Goal: Transaction & Acquisition: Purchase product/service

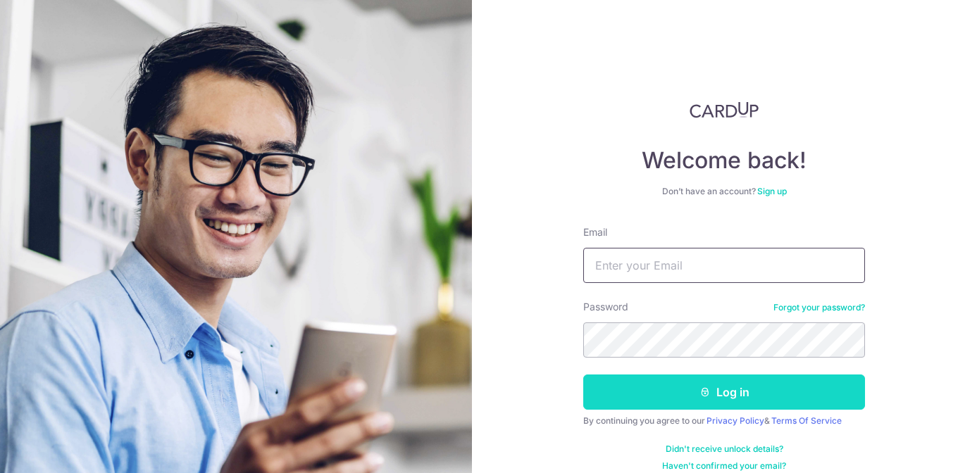
type input "jinigerry@yahoo.com"
click at [713, 389] on button "Log in" at bounding box center [724, 392] width 282 height 35
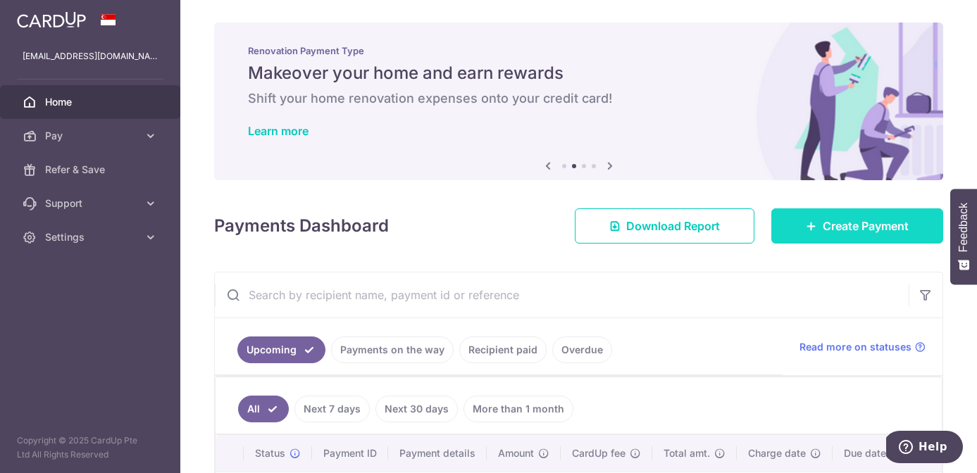
click at [827, 220] on span "Create Payment" at bounding box center [866, 226] width 86 height 17
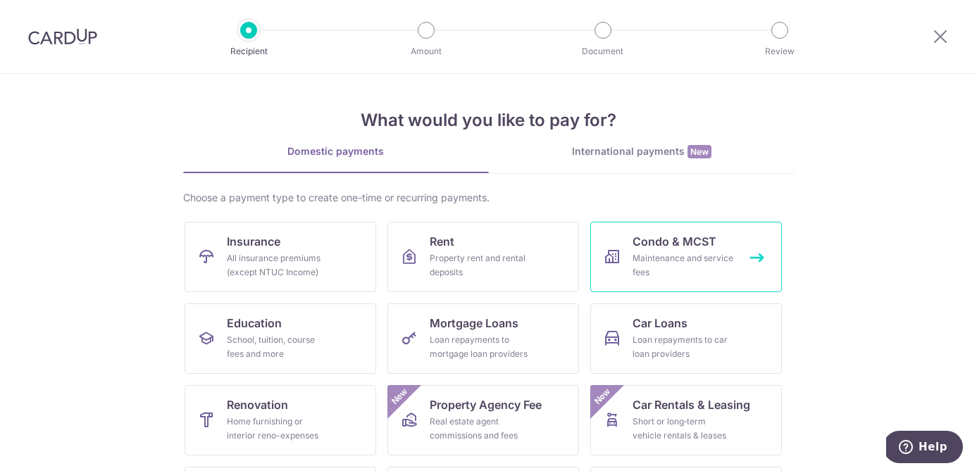
click at [682, 250] on link "Condo & MCST Maintenance and service fees" at bounding box center [686, 257] width 192 height 70
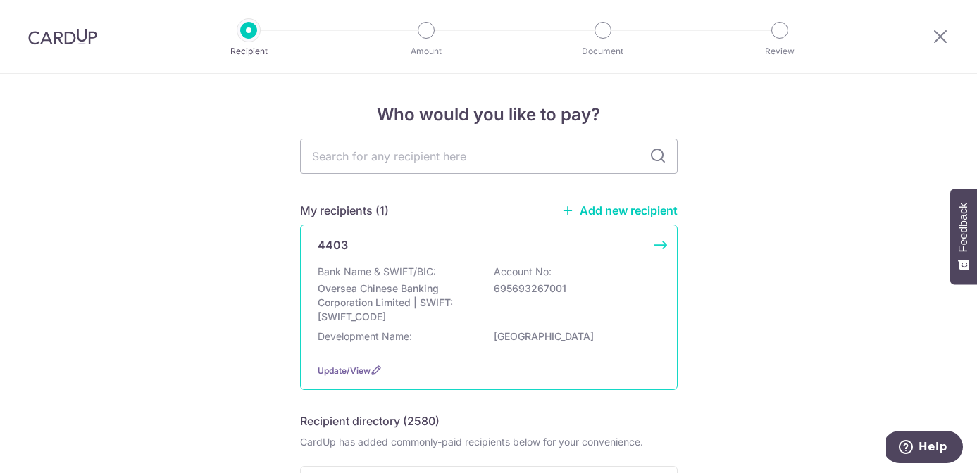
click at [657, 245] on div "4403 Bank Name & SWIFT/BIC: Oversea Chinese Banking Corporation Limited | SWIFT…" at bounding box center [489, 308] width 378 height 166
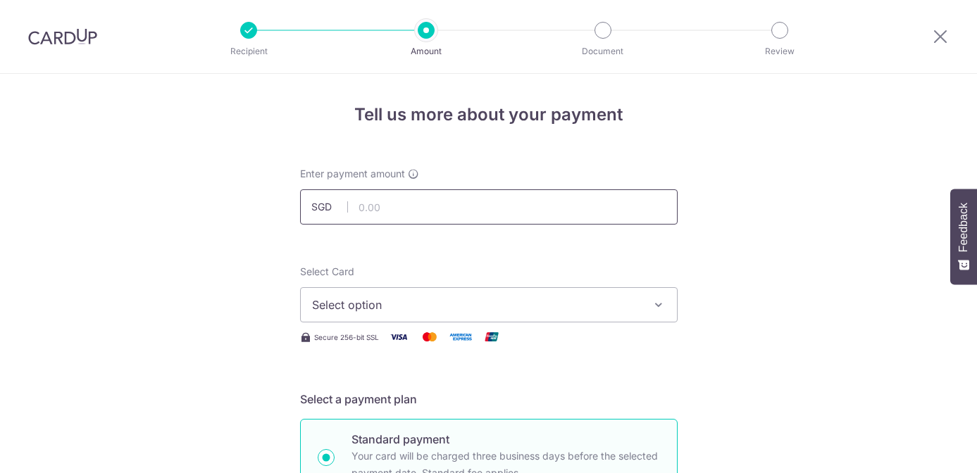
click at [441, 206] on input "text" at bounding box center [489, 206] width 378 height 35
click at [441, 206] on input "1155." at bounding box center [489, 206] width 378 height 35
type input "1,155.62"
click at [389, 306] on span "Select option" at bounding box center [476, 305] width 328 height 17
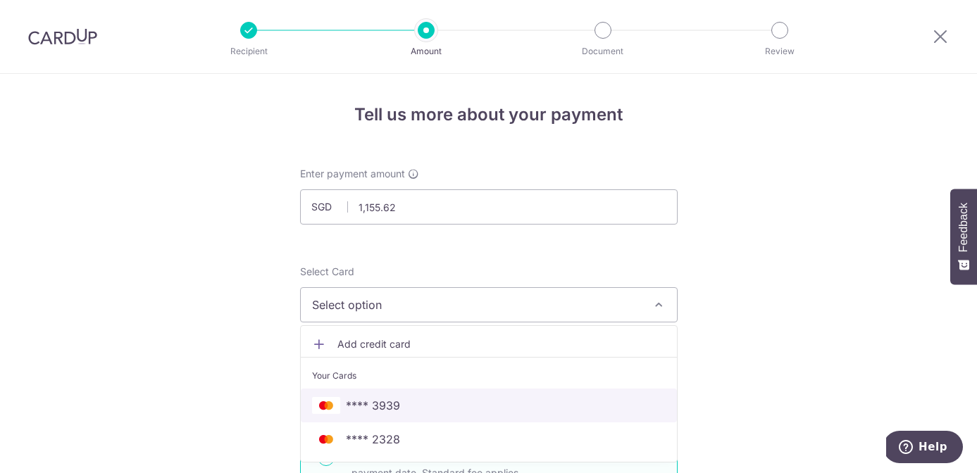
click at [373, 404] on span "**** 3939" at bounding box center [373, 405] width 54 height 17
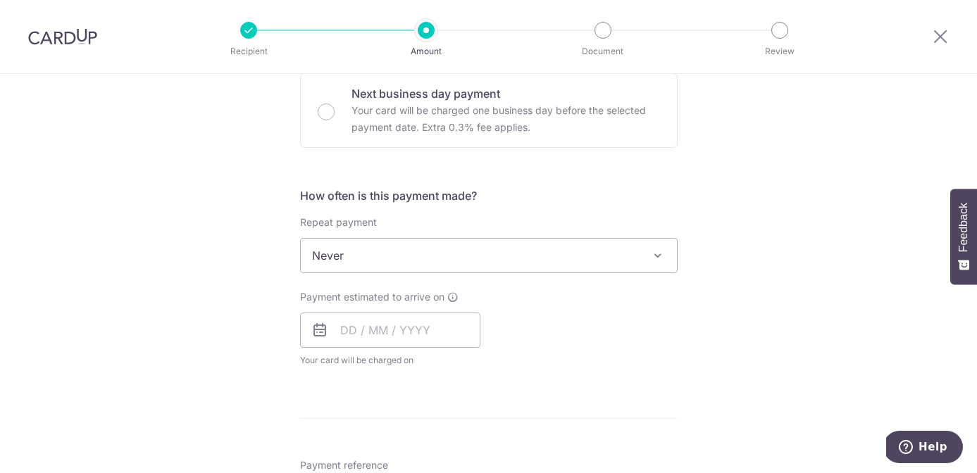
scroll to position [432, 0]
click at [401, 328] on input "text" at bounding box center [390, 329] width 180 height 35
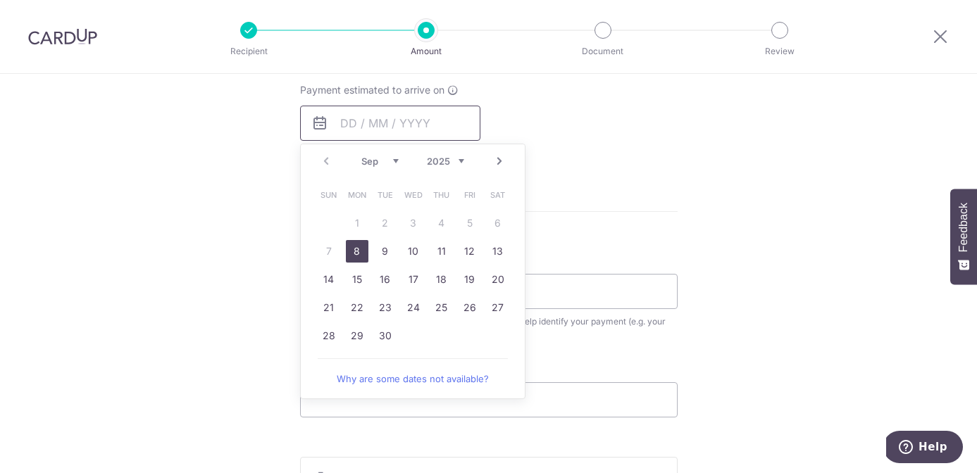
scroll to position [644, 0]
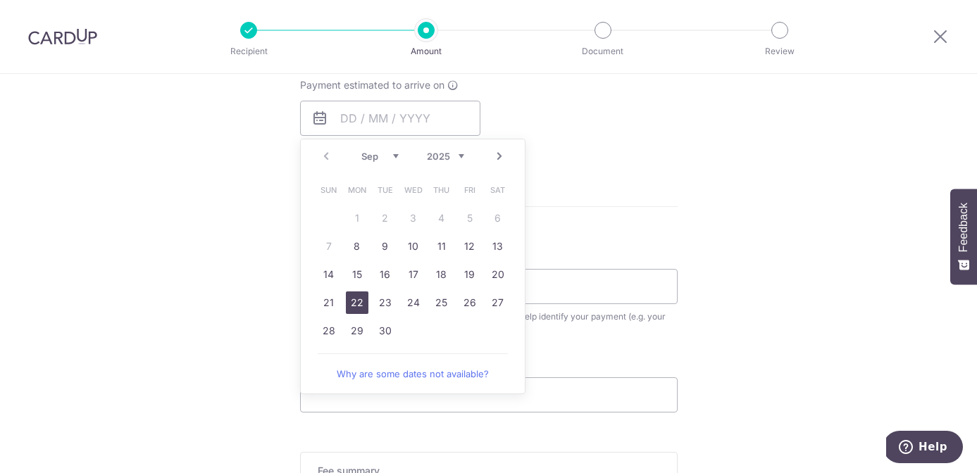
click at [357, 298] on link "22" at bounding box center [357, 303] width 23 height 23
type input "22/09/2025"
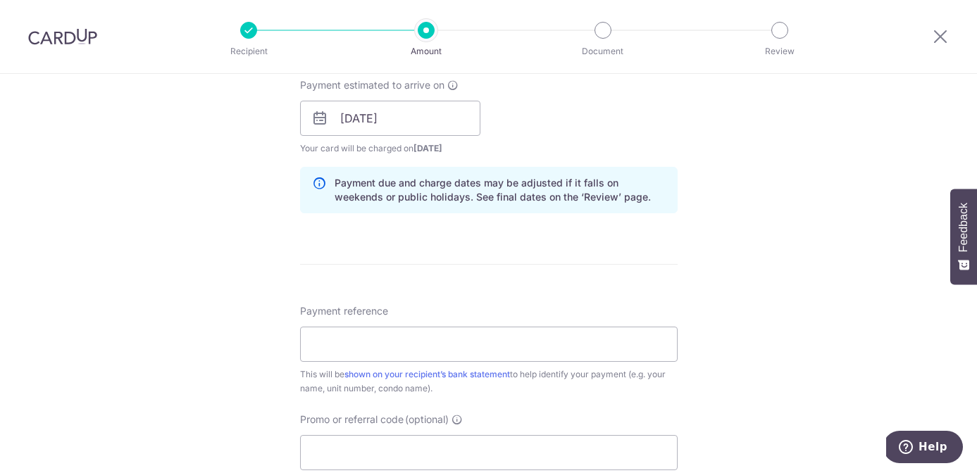
click at [731, 280] on div "Tell us more about your payment Enter payment amount SGD 1,155.62 1155.62 Selec…" at bounding box center [488, 96] width 977 height 1332
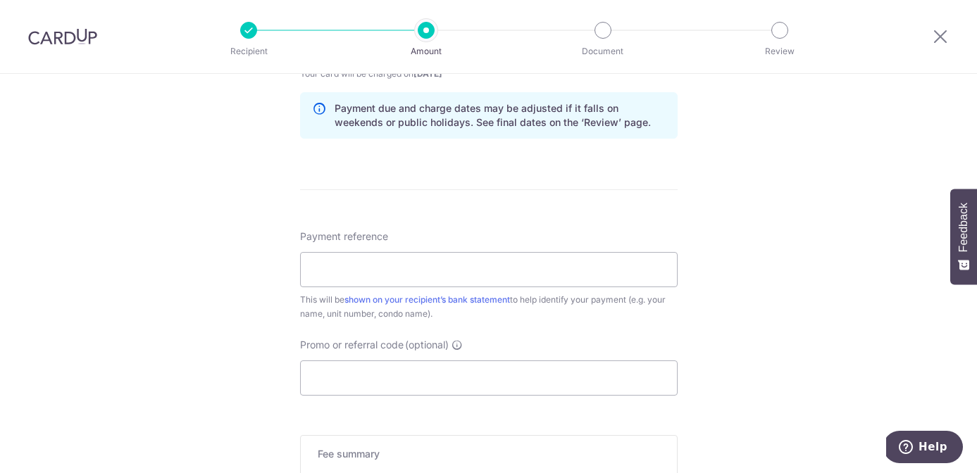
scroll to position [723, 0]
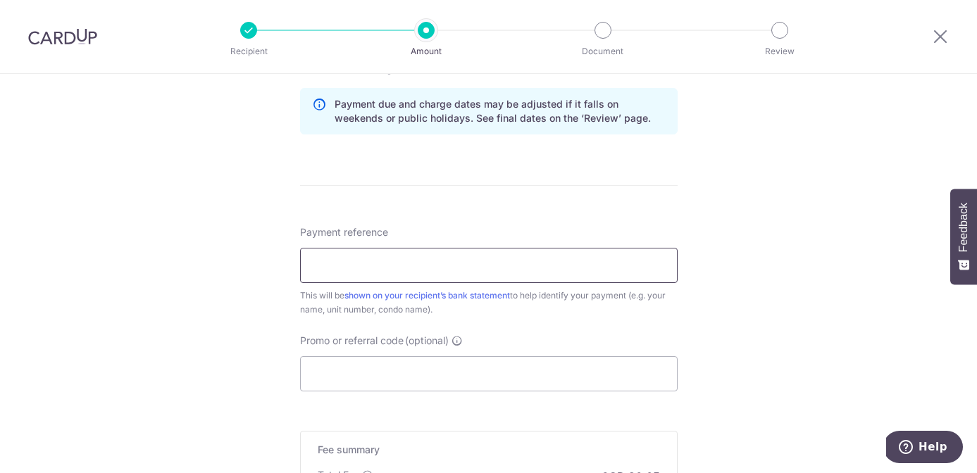
click at [392, 271] on input "Payment reference" at bounding box center [489, 265] width 378 height 35
type input "Acc:042-05-72 Palm Isles Sep to Nov"
click at [721, 350] on div "Tell us more about your payment Enter payment amount SGD 1,155.62 1155.62 Selec…" at bounding box center [488, 17] width 977 height 1332
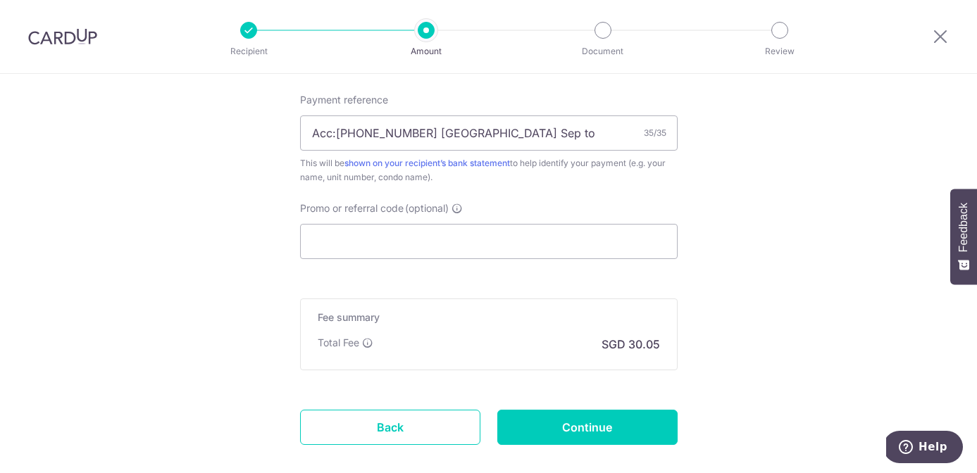
scroll to position [862, 0]
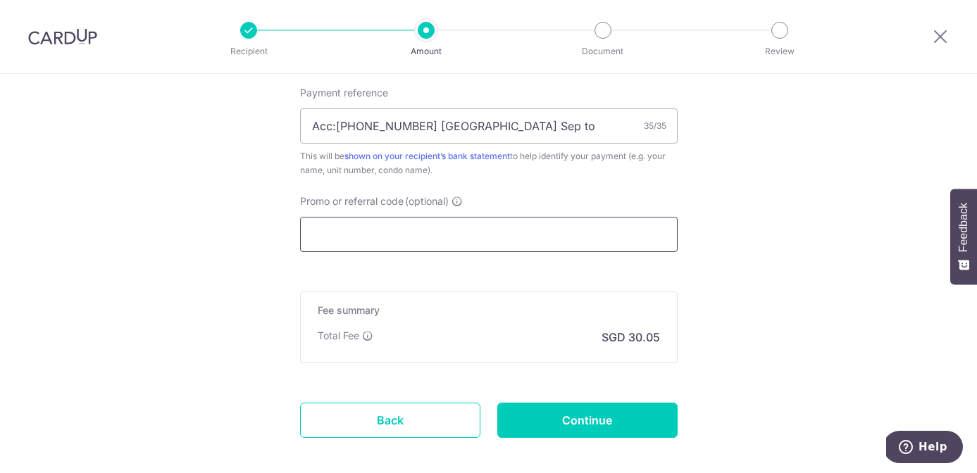
click at [358, 236] on input "Promo or referral code (optional)" at bounding box center [489, 234] width 378 height 35
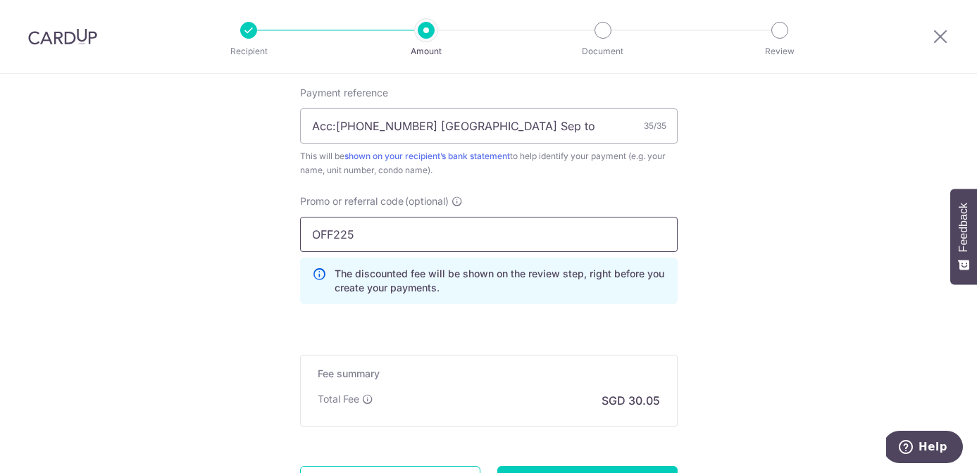
type input "OFF225"
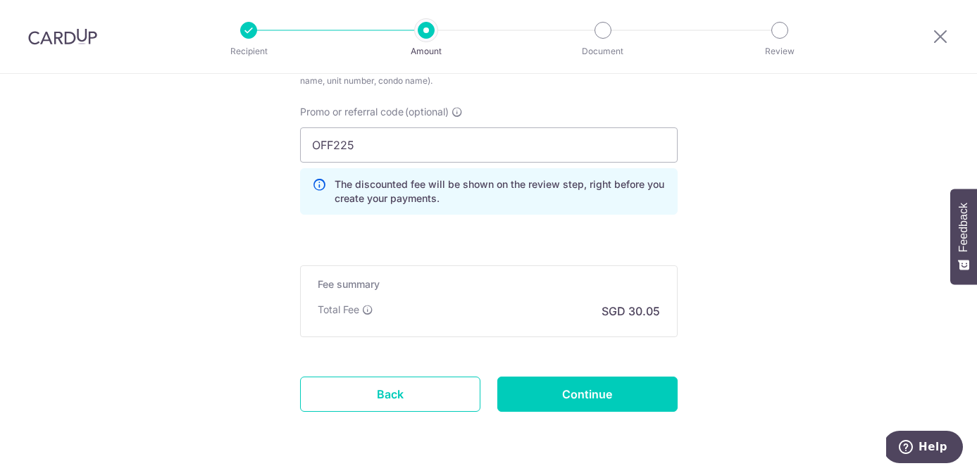
scroll to position [952, 0]
click at [573, 393] on input "Continue" at bounding box center [587, 393] width 180 height 35
type input "Create Schedule"
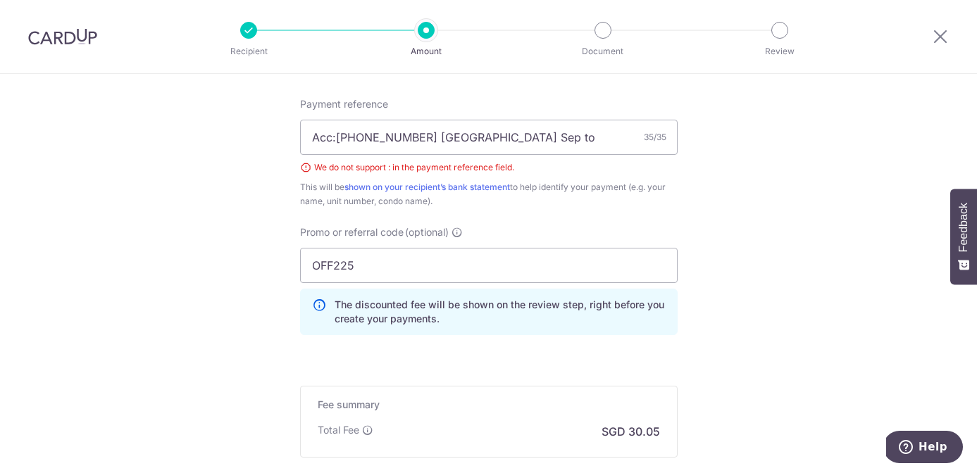
scroll to position [839, 0]
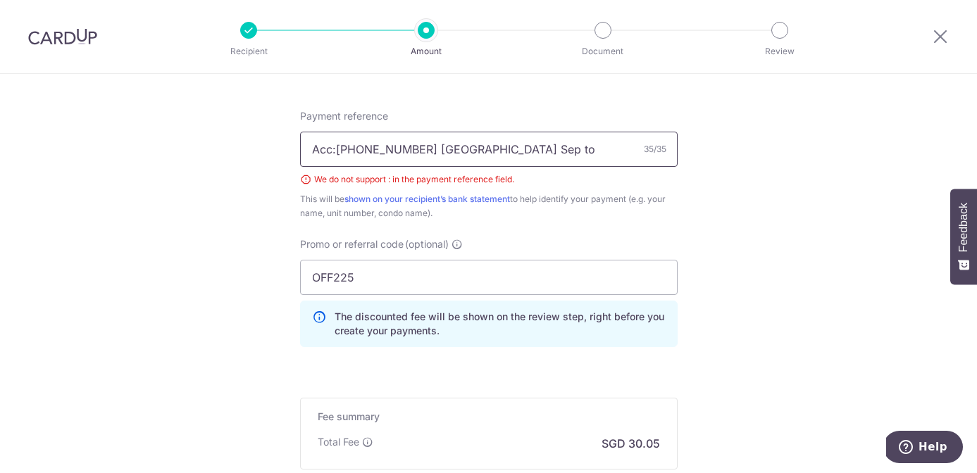
click at [335, 151] on input "Acc:042-05-72 Palm Isles Sep to Nov" at bounding box center [489, 149] width 378 height 35
click at [360, 149] on input "Acc 042-05-72 Palm Isles Sep to Nov" at bounding box center [489, 149] width 378 height 35
click at [378, 149] on input "Acc 042 05-72 Palm Isles Sep to Nov" at bounding box center [489, 149] width 378 height 35
type input "Acc 042 05 72 Palm Isles Sep to Nov"
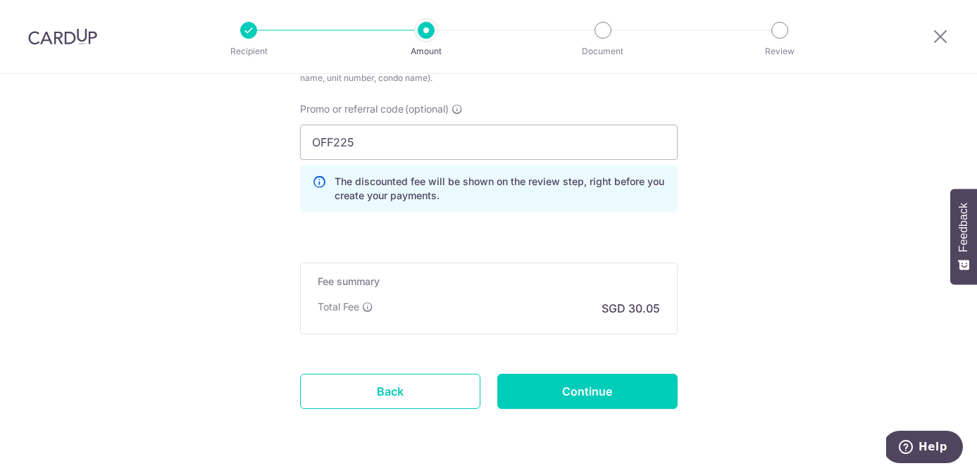
scroll to position [978, 0]
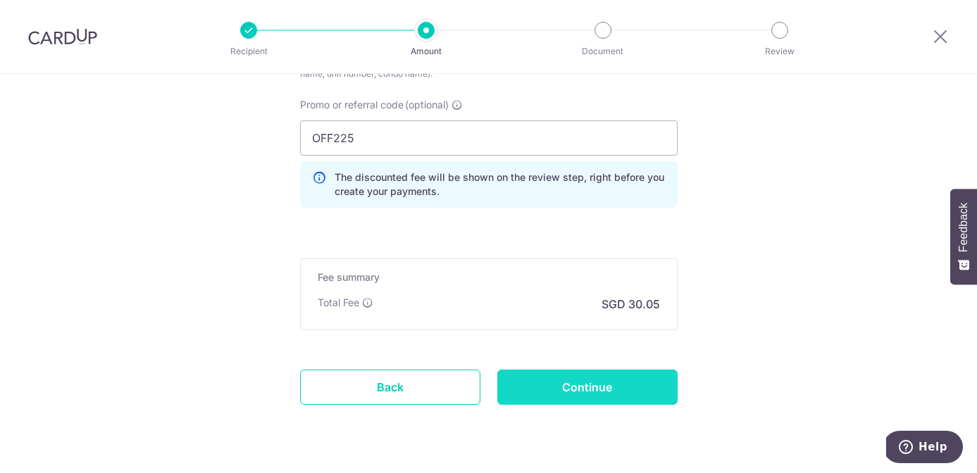
click at [599, 387] on input "Continue" at bounding box center [587, 387] width 180 height 35
type input "Create Schedule"
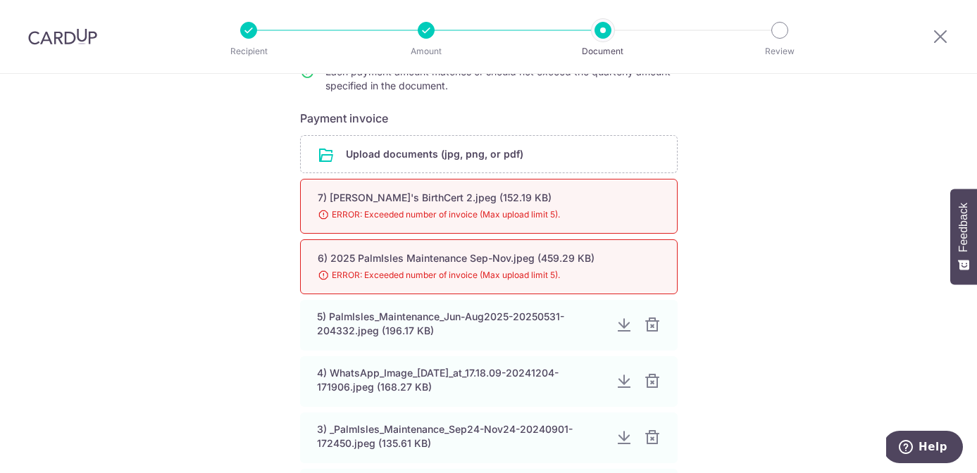
scroll to position [237, 0]
click at [651, 324] on div at bounding box center [651, 325] width 17 height 17
click at [651, 326] on div at bounding box center [651, 325] width 17 height 17
click at [651, 326] on div at bounding box center [652, 324] width 17 height 17
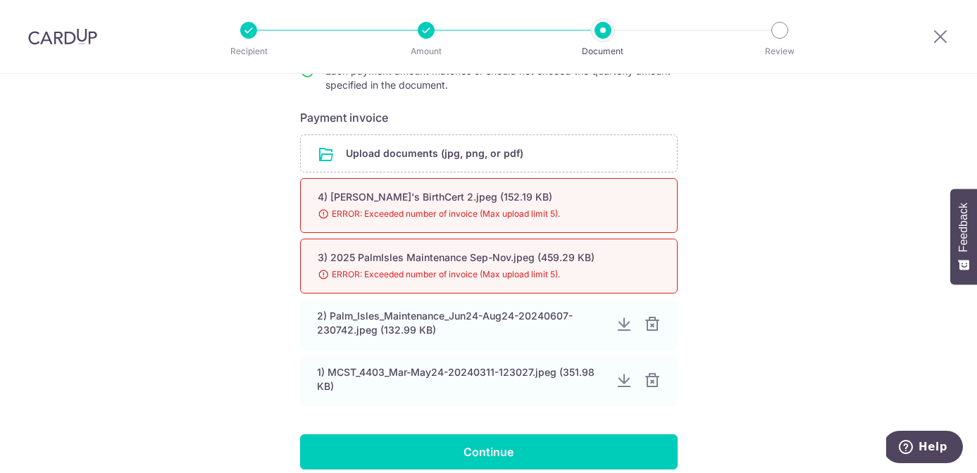
click at [651, 326] on div at bounding box center [652, 324] width 17 height 17
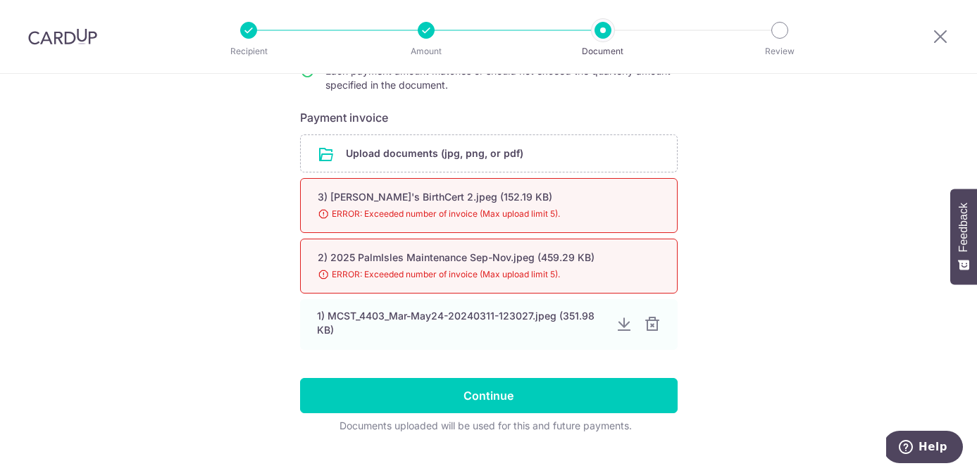
click at [651, 326] on div at bounding box center [652, 324] width 17 height 17
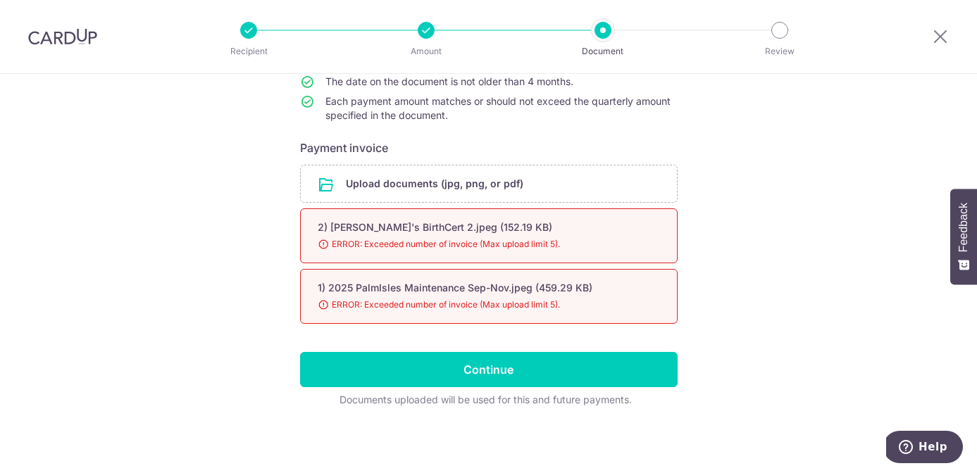
scroll to position [206, 0]
click at [651, 326] on div "Upload documents (jpg, png, or pdf) 2) Trevor's BirthCert 2.jpeg (152.19 KB) 98…" at bounding box center [489, 247] width 378 height 165
click at [747, 287] on div "Help us verify your payment Your supporting documents will enable us to approve…" at bounding box center [488, 171] width 977 height 606
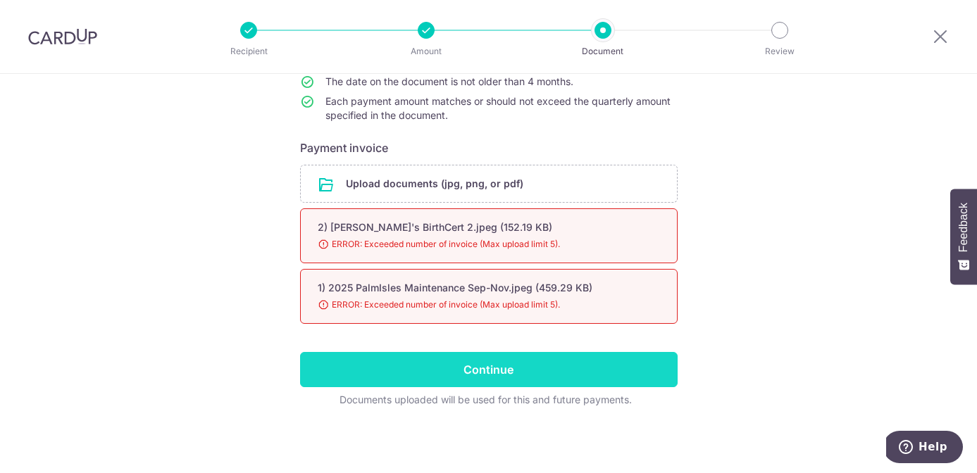
click at [492, 369] on input "Continue" at bounding box center [489, 369] width 378 height 35
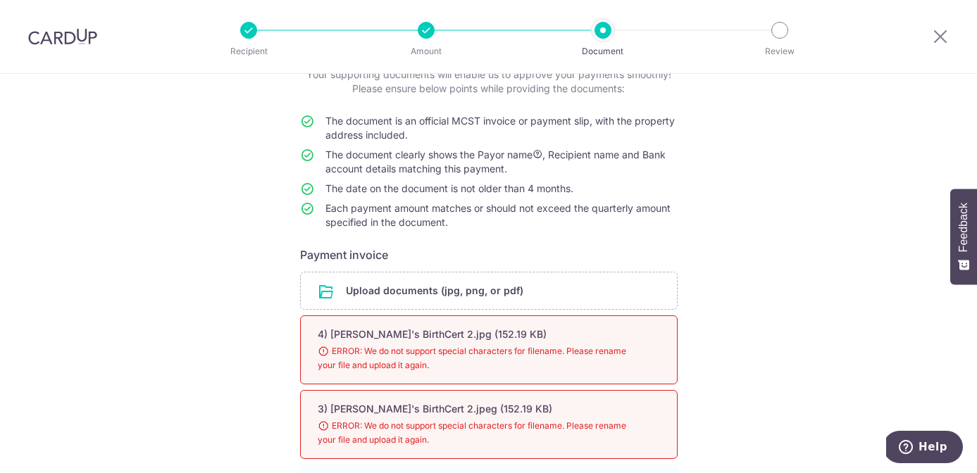
click at [742, 285] on div "Help us verify your payment Your supporting documents will enable us to approve…" at bounding box center [488, 355] width 977 height 761
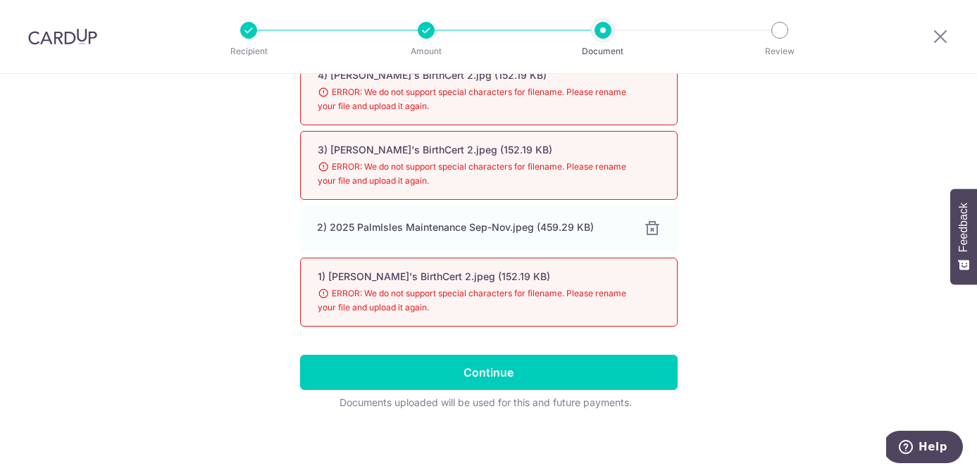
scroll to position [413, 0]
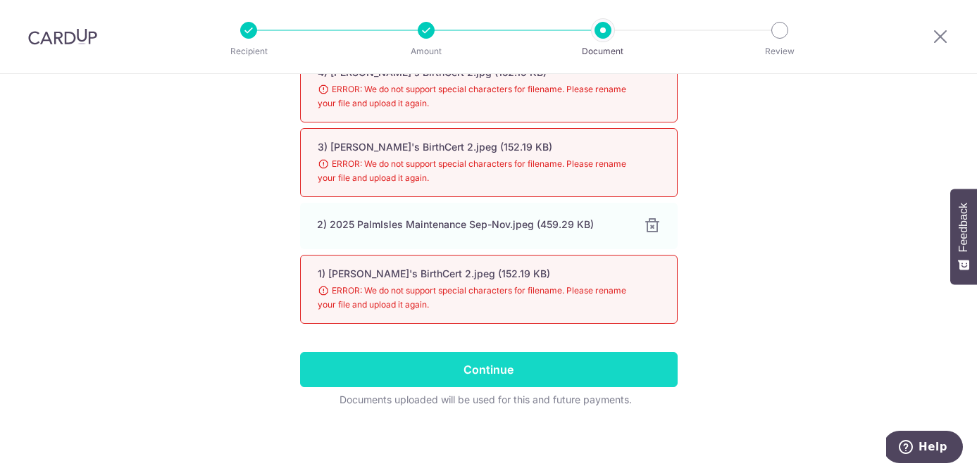
click at [473, 366] on input "Continue" at bounding box center [489, 369] width 378 height 35
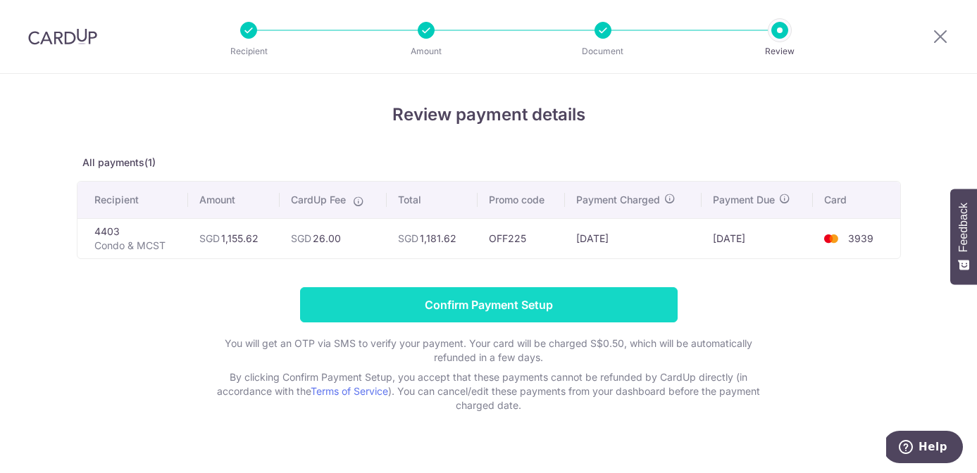
click at [520, 306] on input "Confirm Payment Setup" at bounding box center [489, 304] width 378 height 35
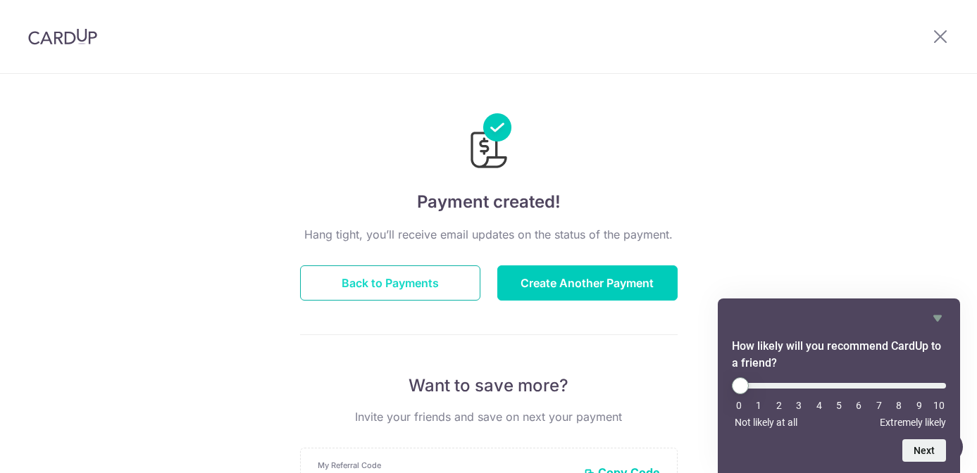
click at [413, 283] on button "Back to Payments" at bounding box center [390, 283] width 180 height 35
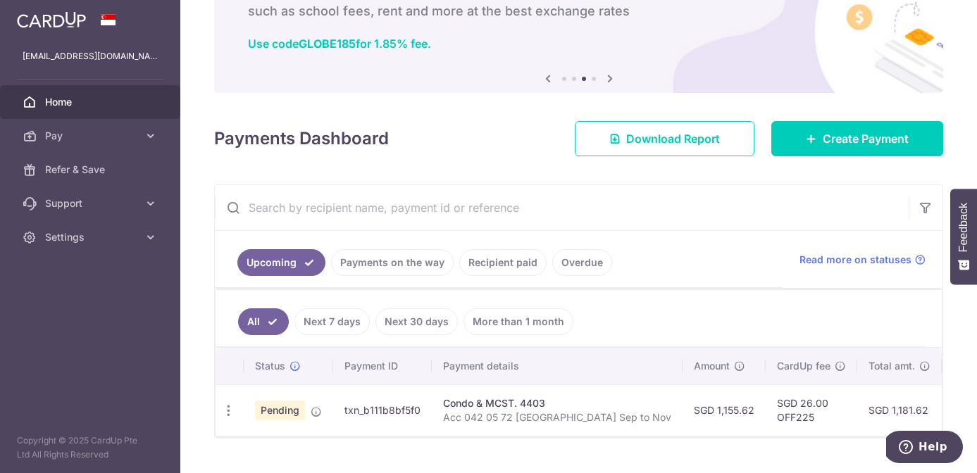
scroll to position [119, 0]
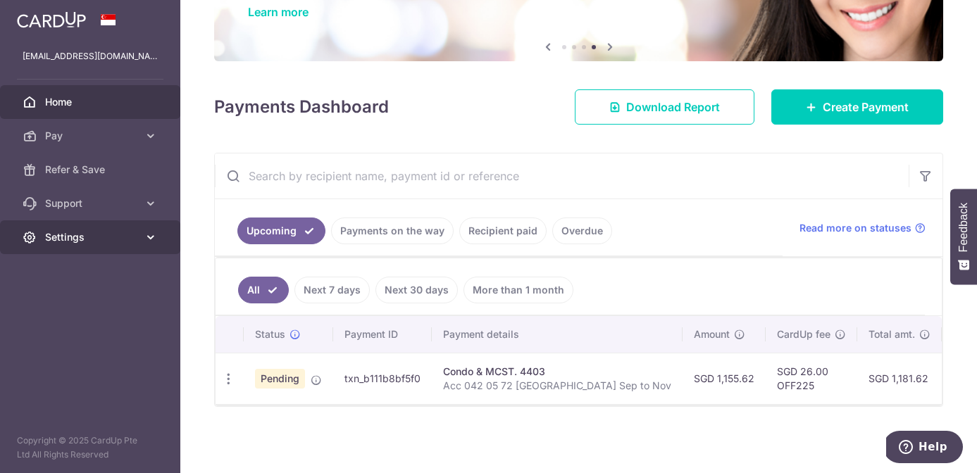
click at [85, 232] on span "Settings" at bounding box center [91, 237] width 93 height 14
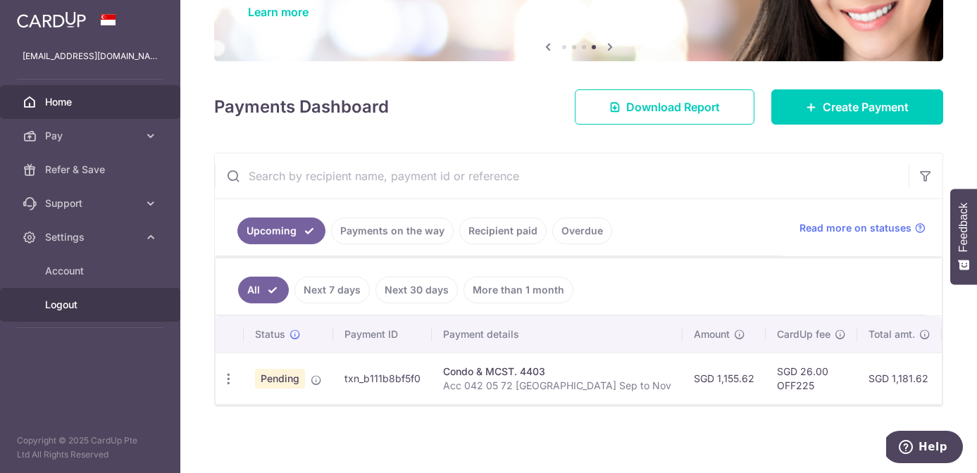
click at [75, 299] on span "Logout" at bounding box center [91, 305] width 93 height 14
